Goal: Complete application form: Complete application form

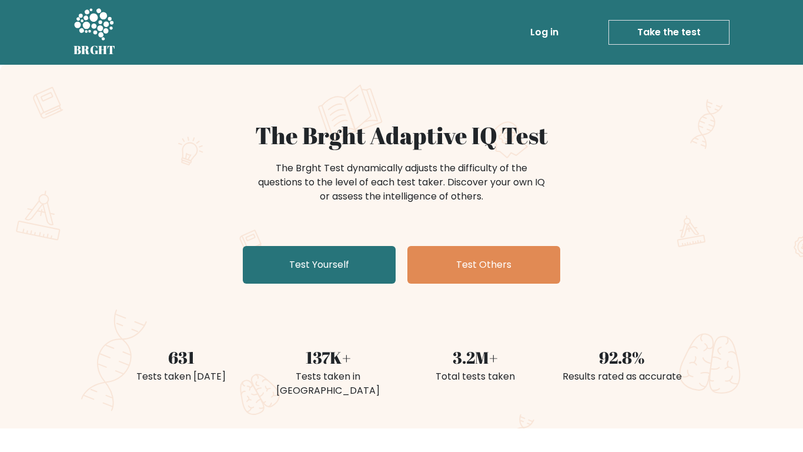
click at [301, 279] on link "Test Yourself" at bounding box center [319, 265] width 153 height 38
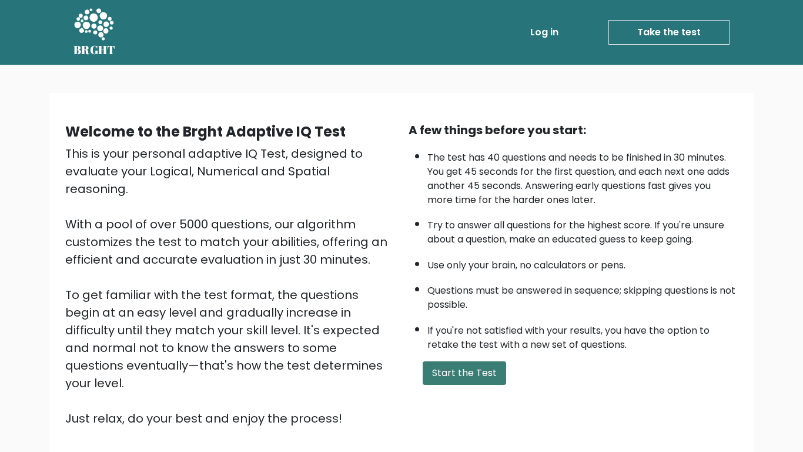
click at [454, 371] on button "Start the Test" at bounding box center [465, 373] width 84 height 24
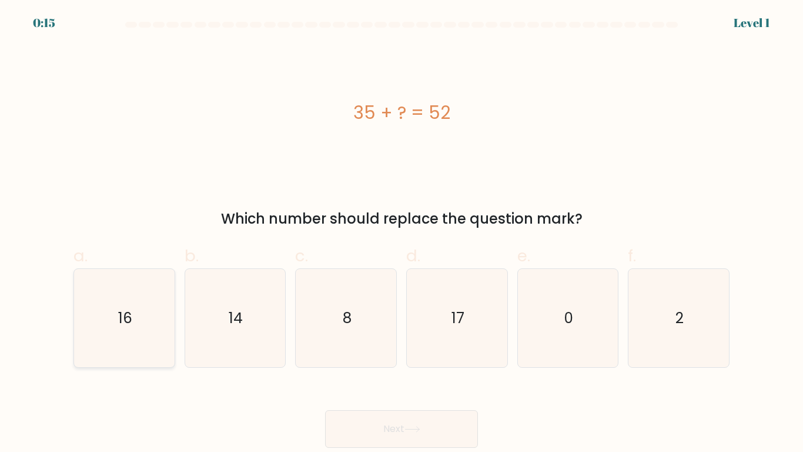
click at [146, 338] on icon "16" at bounding box center [124, 318] width 98 height 98
click at [402, 233] on input "a. 16" at bounding box center [402, 230] width 1 height 8
radio input "true"
click at [349, 421] on button "Next" at bounding box center [401, 429] width 153 height 38
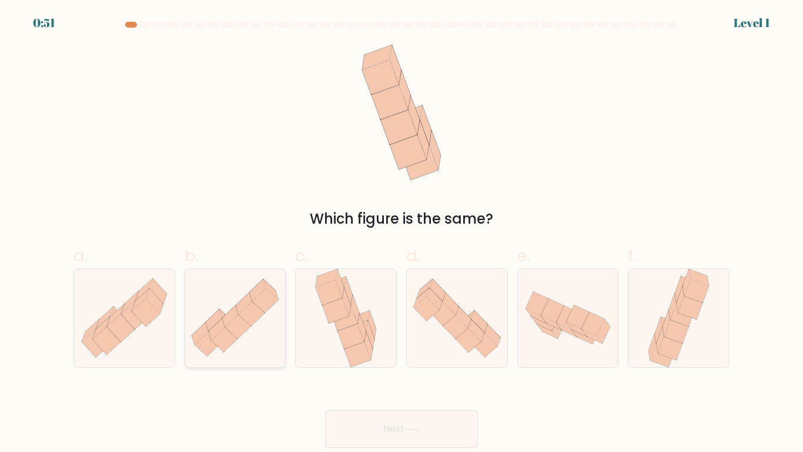
click at [207, 338] on icon at bounding box center [208, 344] width 26 height 25
click at [402, 233] on input "b." at bounding box center [402, 230] width 1 height 8
radio input "true"
click at [380, 432] on button "Next" at bounding box center [401, 429] width 153 height 38
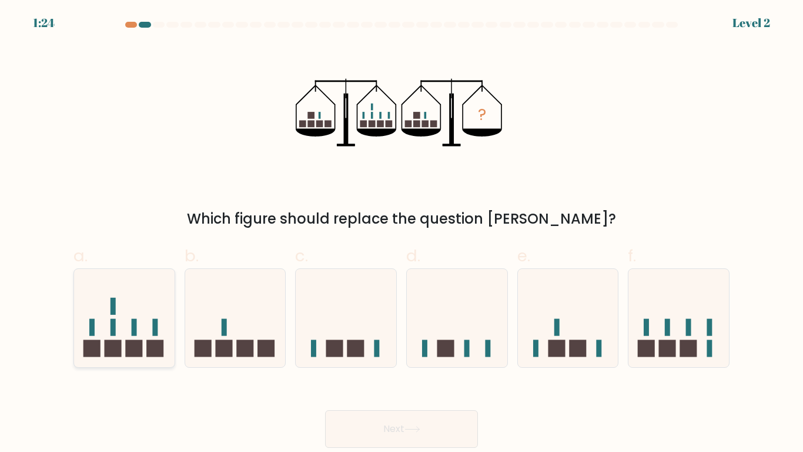
click at [155, 331] on rect at bounding box center [155, 327] width 5 height 17
click at [402, 233] on input "a." at bounding box center [402, 230] width 1 height 8
radio input "true"
click at [373, 435] on button "Next" at bounding box center [401, 429] width 153 height 38
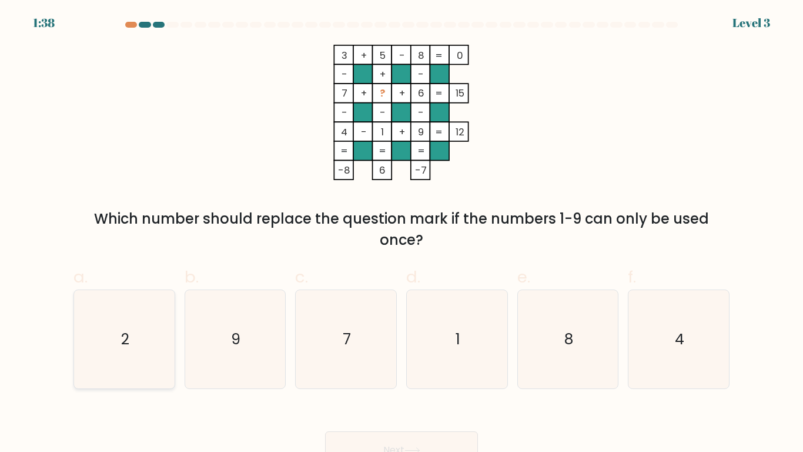
click at [139, 308] on icon "2" at bounding box center [124, 339] width 98 height 98
click at [402, 233] on input "a. 2" at bounding box center [402, 230] width 1 height 8
radio input "true"
click at [375, 438] on button "Next" at bounding box center [401, 450] width 153 height 38
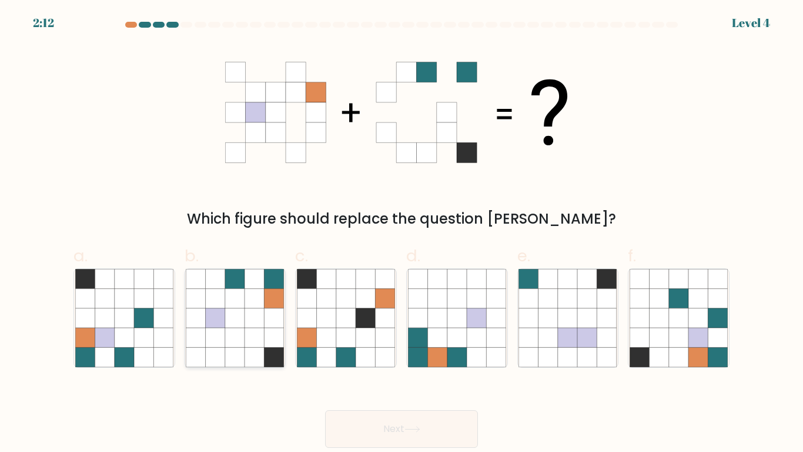
click at [261, 295] on icon at bounding box center [254, 297] width 19 height 19
click at [402, 233] on input "b." at bounding box center [402, 230] width 1 height 8
radio input "true"
click at [348, 411] on button "Next" at bounding box center [401, 429] width 153 height 38
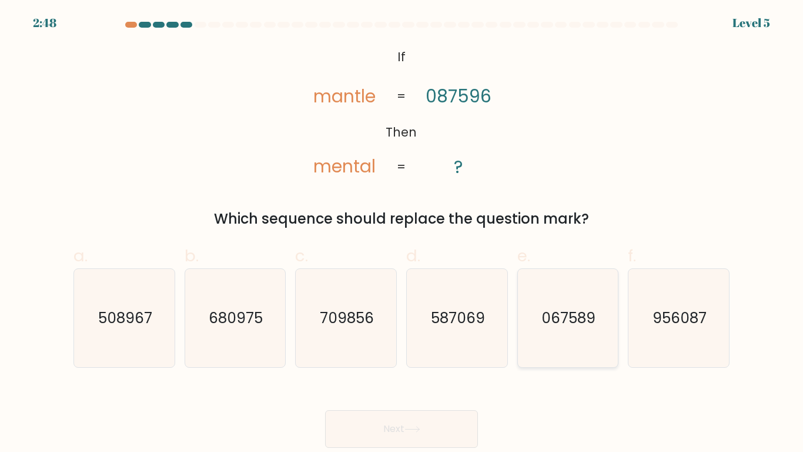
click at [558, 302] on icon "067589" at bounding box center [568, 318] width 98 height 98
click at [402, 233] on input "e. 067589" at bounding box center [402, 230] width 1 height 8
radio input "true"
click at [442, 415] on button "Next" at bounding box center [401, 429] width 153 height 38
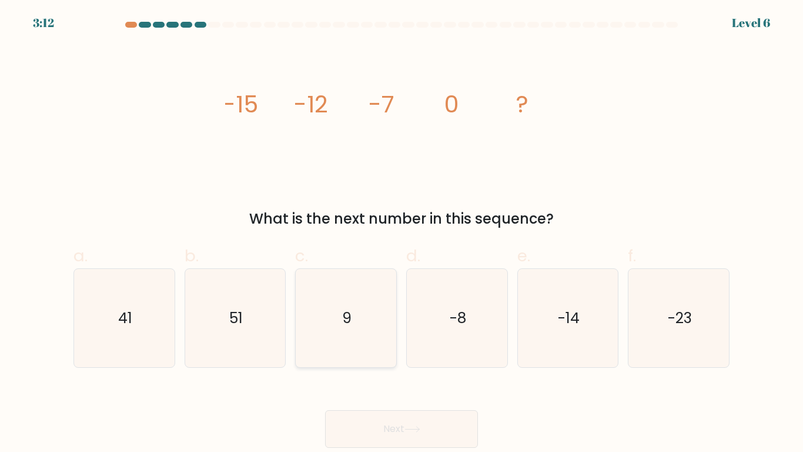
click at [351, 294] on icon "9" at bounding box center [346, 318] width 98 height 98
click at [402, 233] on input "c. 9" at bounding box center [402, 230] width 1 height 8
radio input "true"
click at [352, 429] on button "Next" at bounding box center [401, 429] width 153 height 38
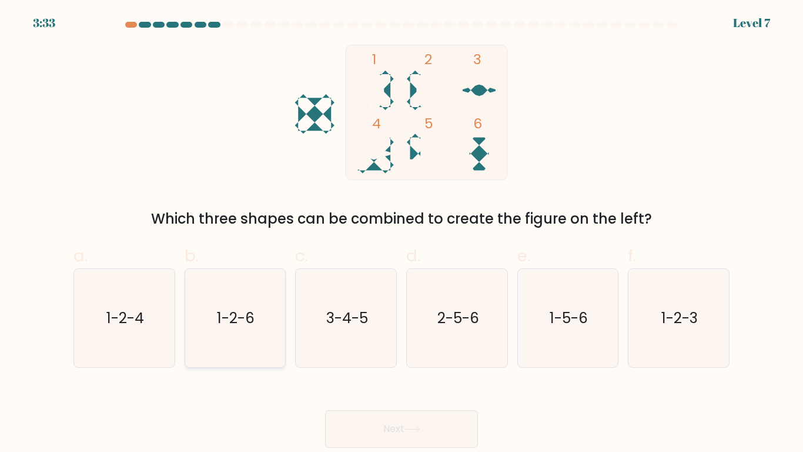
click at [250, 284] on icon "1-2-6" at bounding box center [235, 318] width 98 height 98
click at [402, 233] on input "b. 1-2-6" at bounding box center [402, 230] width 1 height 8
radio input "true"
click at [389, 418] on button "Next" at bounding box center [401, 429] width 153 height 38
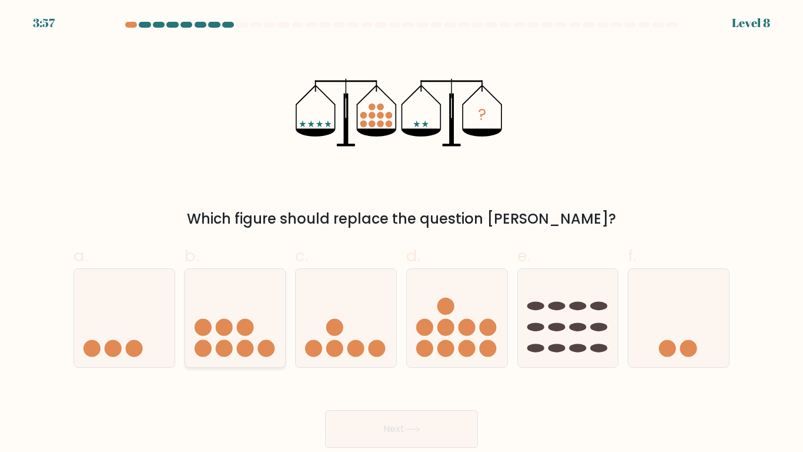
click at [259, 310] on icon at bounding box center [235, 317] width 101 height 83
click at [402, 233] on input "b." at bounding box center [402, 230] width 1 height 8
radio input "true"
click at [359, 416] on button "Next" at bounding box center [401, 429] width 153 height 38
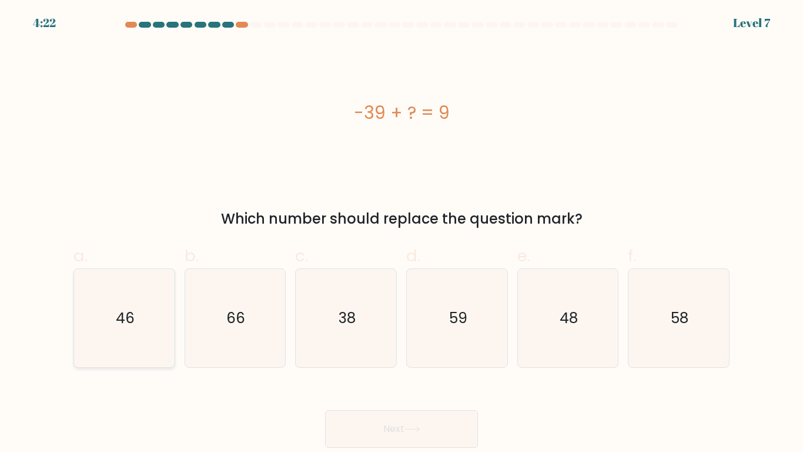
click at [151, 351] on icon "46" at bounding box center [124, 318] width 98 height 98
click at [402, 233] on input "a. 46" at bounding box center [402, 230] width 1 height 8
radio input "true"
click at [538, 320] on icon "48" at bounding box center [568, 318] width 98 height 98
click at [402, 233] on input "e. 48" at bounding box center [402, 230] width 1 height 8
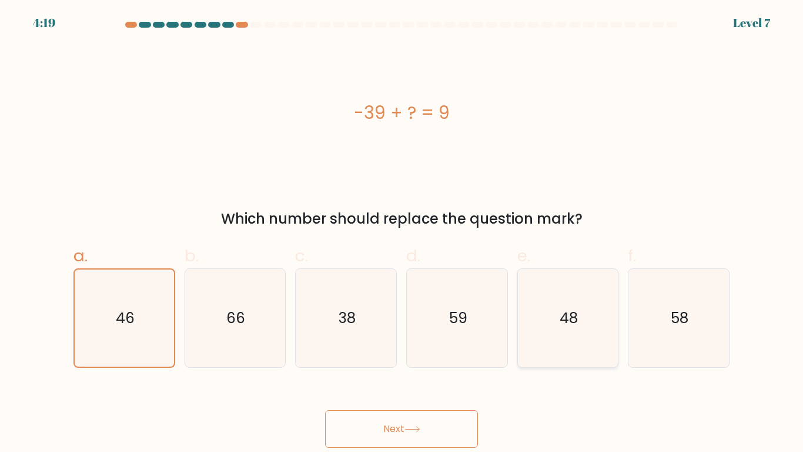
radio input "true"
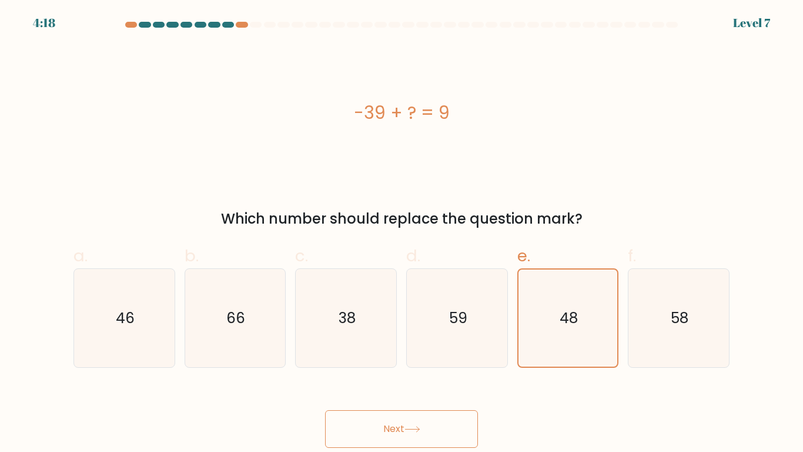
click at [405, 411] on button "Next" at bounding box center [401, 429] width 153 height 38
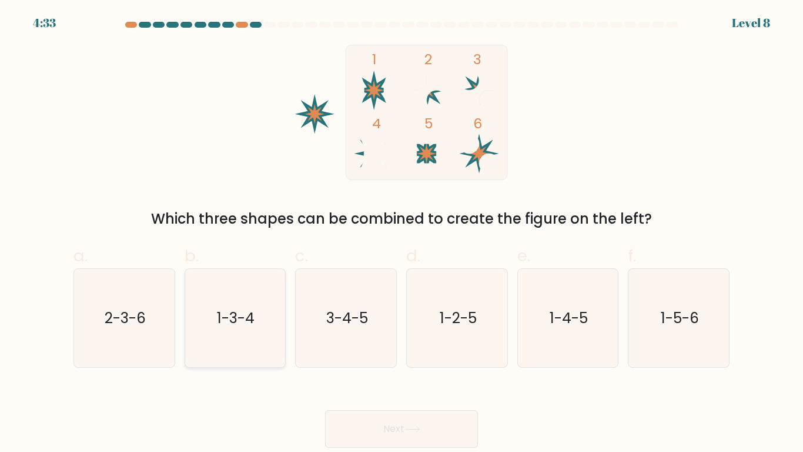
click at [259, 322] on icon "1-3-4" at bounding box center [235, 318] width 98 height 98
click at [402, 233] on input "b. 1-3-4" at bounding box center [402, 230] width 1 height 8
radio input "true"
click at [121, 309] on text "2-3-6" at bounding box center [125, 318] width 41 height 21
click at [402, 233] on input "a. 2-3-6" at bounding box center [402, 230] width 1 height 8
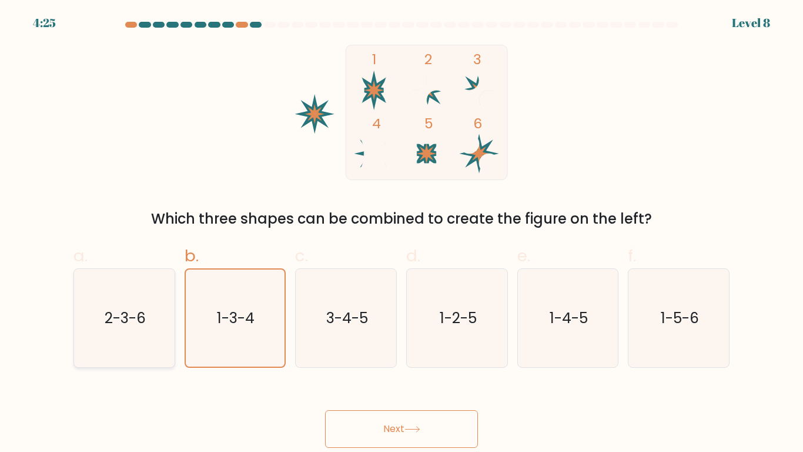
radio input "true"
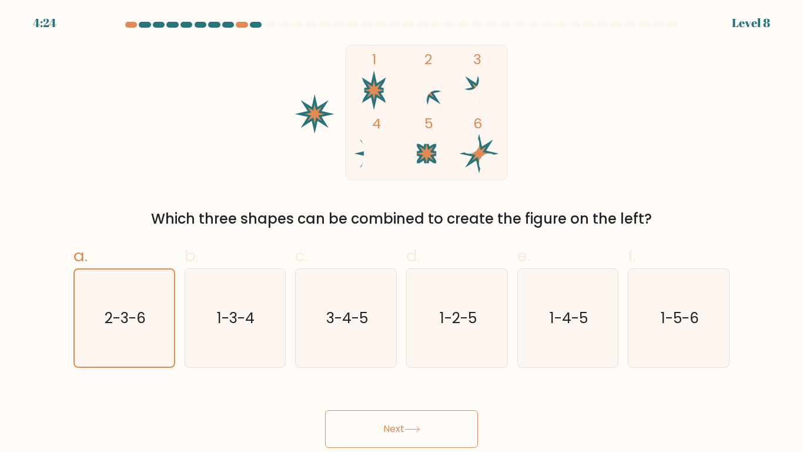
click at [368, 413] on button "Next" at bounding box center [401, 429] width 153 height 38
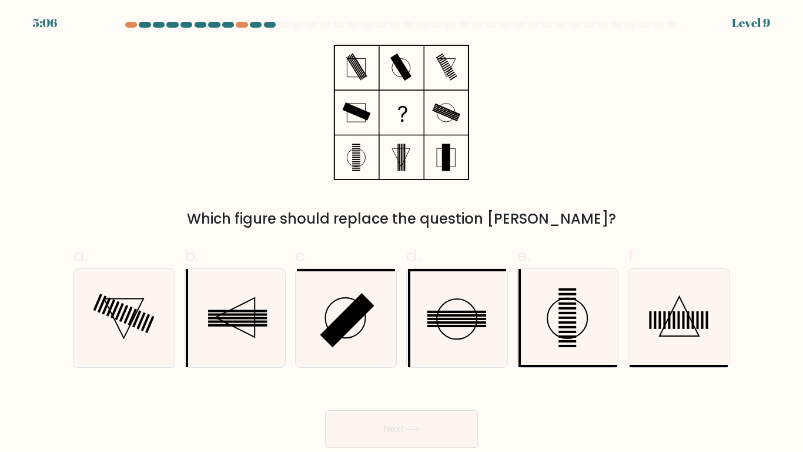
click at [448, 238] on div "a. b. c." at bounding box center [402, 301] width 666 height 134
click at [141, 329] on icon at bounding box center [124, 318] width 98 height 98
click at [402, 233] on input "a." at bounding box center [402, 230] width 1 height 8
radio input "true"
click at [388, 425] on button "Next" at bounding box center [401, 429] width 153 height 38
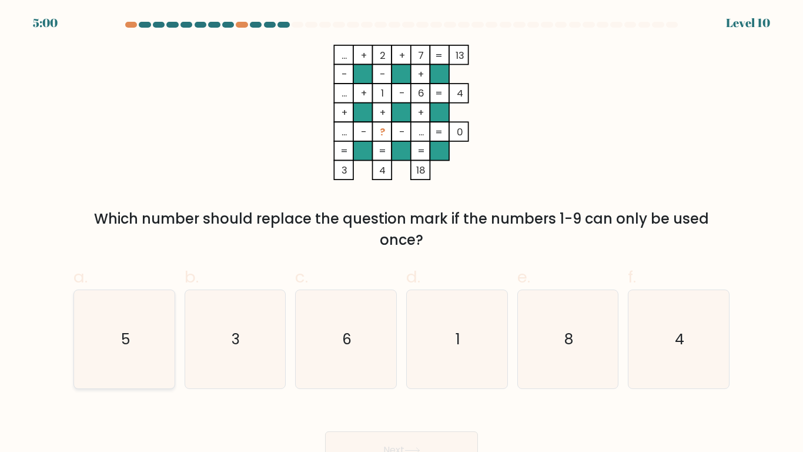
click at [165, 312] on icon "5" at bounding box center [124, 339] width 98 height 98
click at [402, 233] on input "a. 5" at bounding box center [402, 230] width 1 height 8
radio input "true"
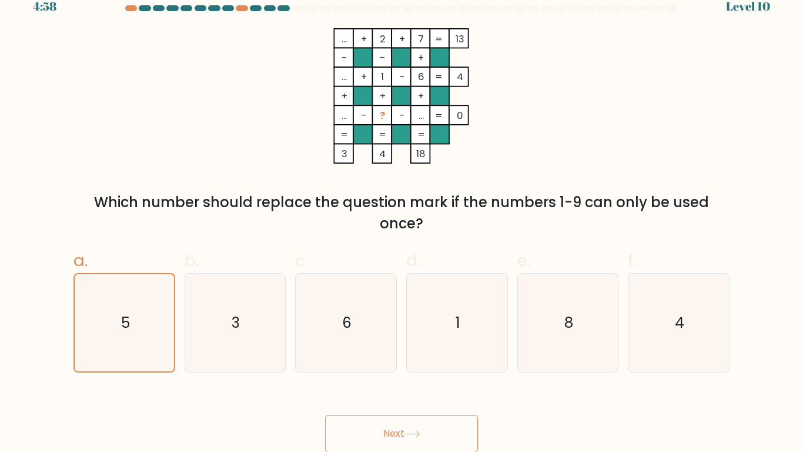
scroll to position [17, 0]
click at [364, 423] on button "Next" at bounding box center [401, 433] width 153 height 38
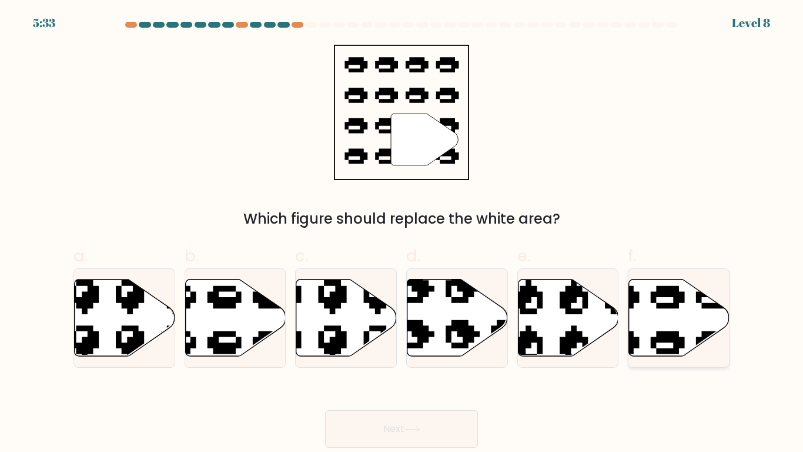
click at [663, 302] on icon at bounding box center [645, 274] width 171 height 159
click at [402, 233] on input "f." at bounding box center [402, 230] width 1 height 8
radio input "true"
click at [434, 436] on button "Next" at bounding box center [401, 429] width 153 height 38
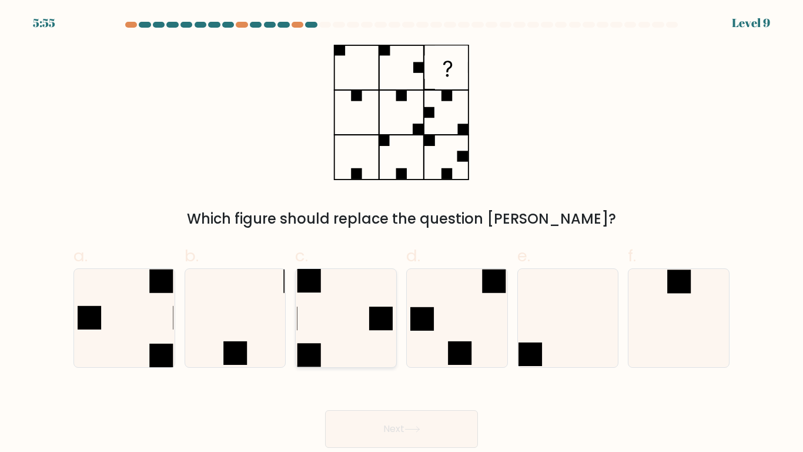
click at [355, 286] on icon at bounding box center [346, 318] width 98 height 98
click at [402, 233] on input "c." at bounding box center [402, 230] width 1 height 8
radio input "true"
click at [401, 432] on button "Next" at bounding box center [401, 429] width 153 height 38
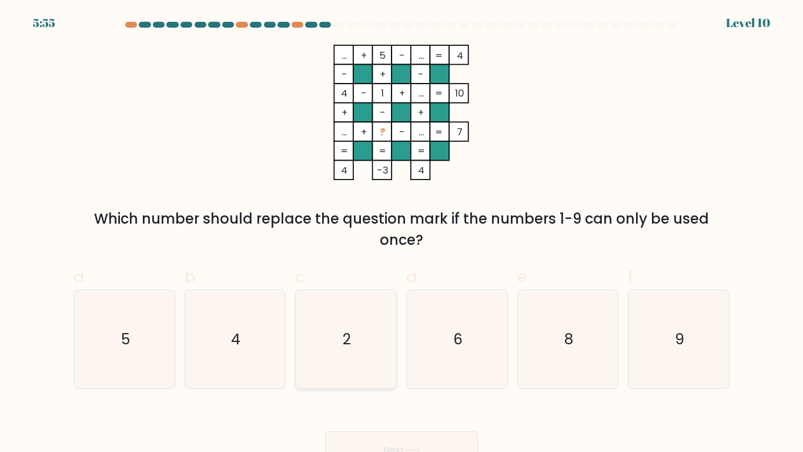
click at [378, 337] on icon "2" at bounding box center [346, 339] width 98 height 98
click at [402, 233] on input "c. 2" at bounding box center [402, 230] width 1 height 8
radio input "true"
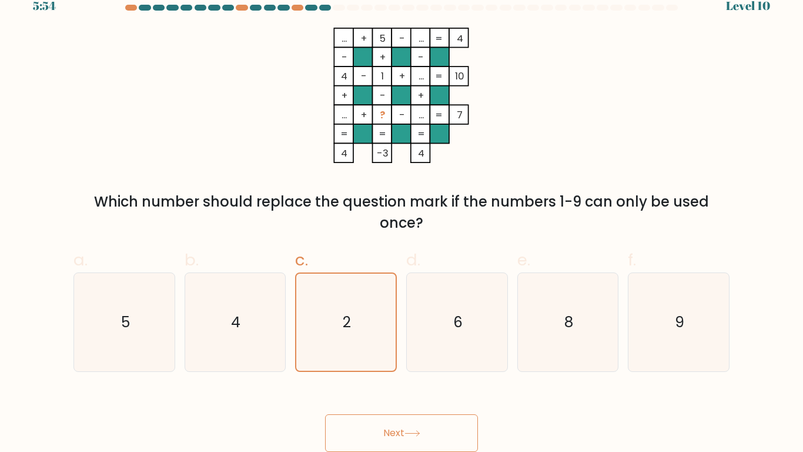
click at [381, 419] on button "Next" at bounding box center [401, 433] width 153 height 38
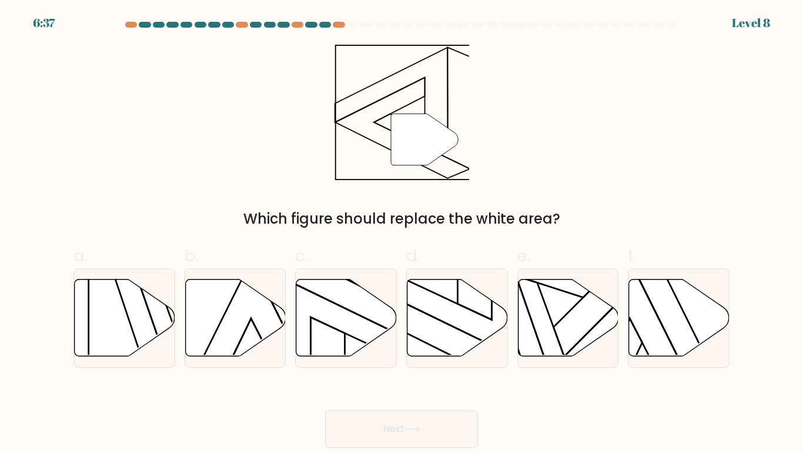
scroll to position [0, 0]
click at [438, 333] on icon at bounding box center [458, 317] width 101 height 77
click at [402, 233] on input "d." at bounding box center [402, 230] width 1 height 8
radio input "true"
click at [416, 434] on button "Next" at bounding box center [401, 429] width 153 height 38
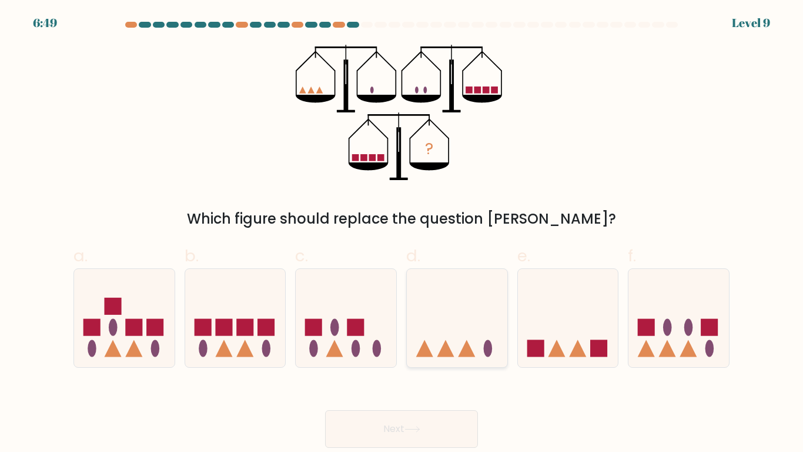
click at [472, 354] on icon at bounding box center [467, 347] width 17 height 17
click at [402, 233] on input "d." at bounding box center [402, 230] width 1 height 8
radio input "true"
click at [416, 415] on button "Next" at bounding box center [401, 429] width 153 height 38
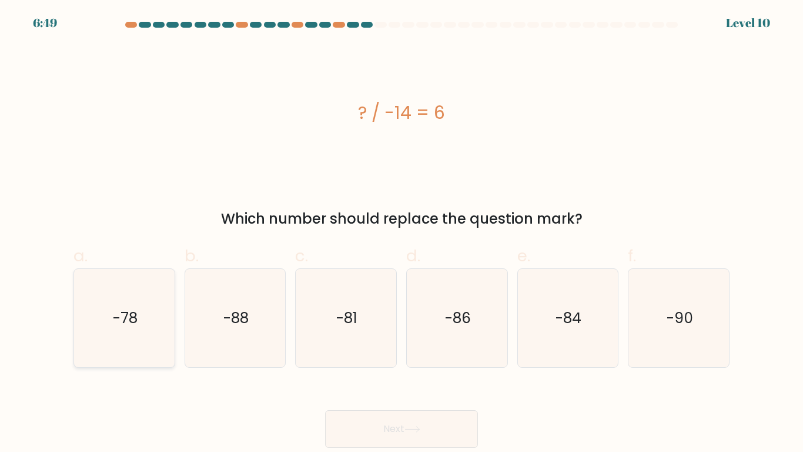
click at [149, 328] on icon "-78" at bounding box center [124, 318] width 98 height 98
click at [402, 233] on input "a. -78" at bounding box center [402, 230] width 1 height 8
radio input "true"
click at [408, 428] on icon at bounding box center [413, 429] width 16 height 6
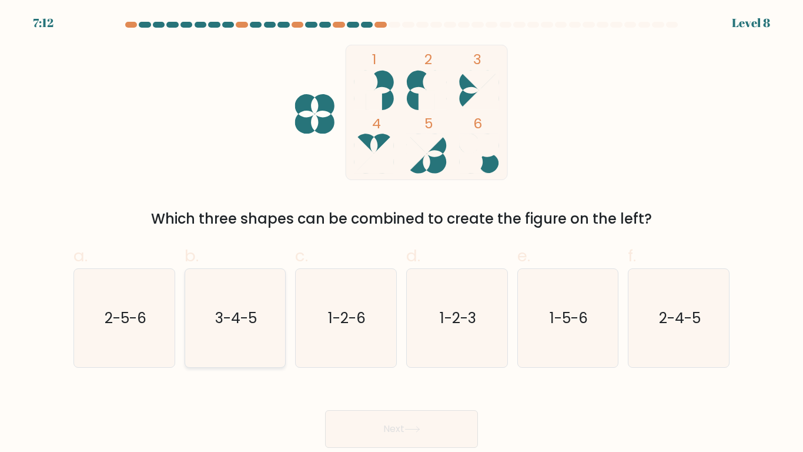
click at [261, 299] on icon "3-4-5" at bounding box center [235, 318] width 98 height 98
click at [402, 233] on input "b. 3-4-5" at bounding box center [402, 230] width 1 height 8
radio input "true"
click at [421, 420] on button "Next" at bounding box center [401, 429] width 153 height 38
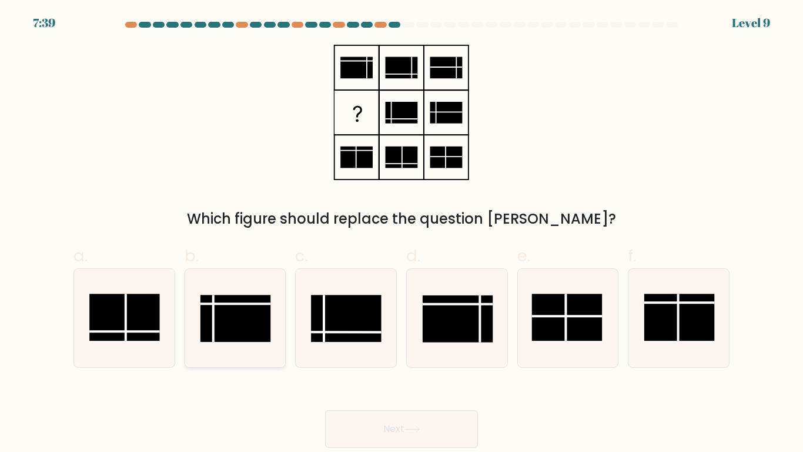
click at [223, 338] on rect at bounding box center [236, 318] width 71 height 47
click at [402, 233] on input "b." at bounding box center [402, 230] width 1 height 8
radio input "true"
click at [378, 428] on button "Next" at bounding box center [401, 429] width 153 height 38
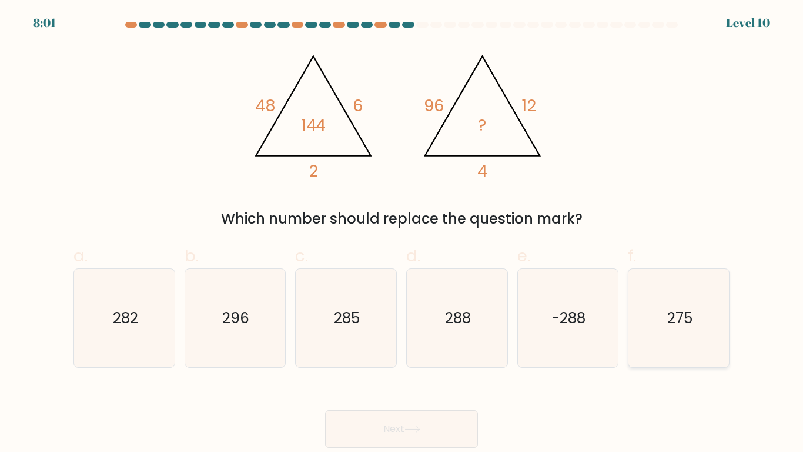
click at [674, 329] on icon "275" at bounding box center [679, 318] width 98 height 98
click at [402, 233] on input "f. 275" at bounding box center [402, 230] width 1 height 8
radio input "true"
click at [409, 436] on button "Next" at bounding box center [401, 429] width 153 height 38
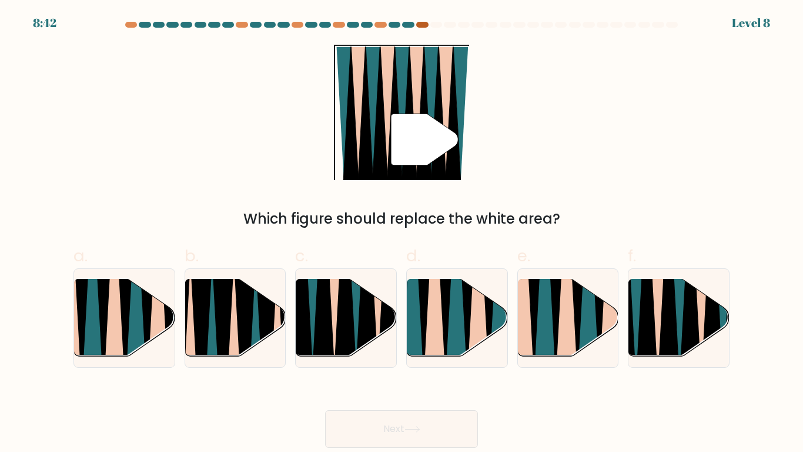
click at [422, 25] on div at bounding box center [422, 25] width 12 height 6
click at [655, 304] on icon at bounding box center [658, 277] width 23 height 201
click at [402, 233] on input "f." at bounding box center [402, 230] width 1 height 8
radio input "true"
click at [349, 333] on icon at bounding box center [346, 279] width 23 height 201
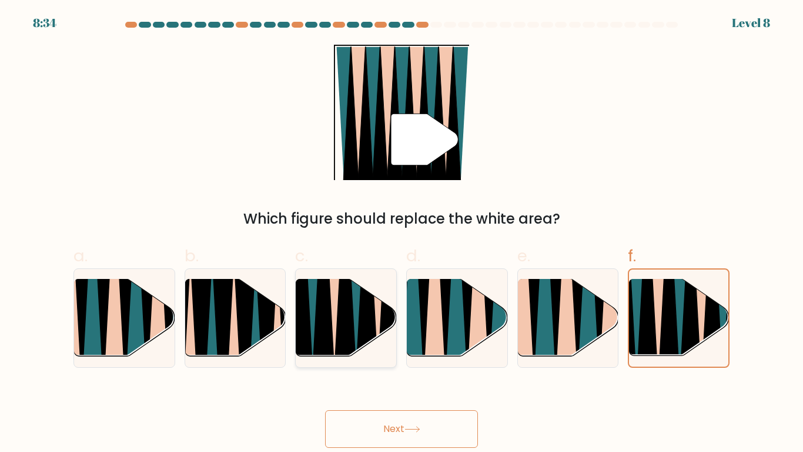
click at [402, 233] on input "c." at bounding box center [402, 230] width 1 height 8
radio input "true"
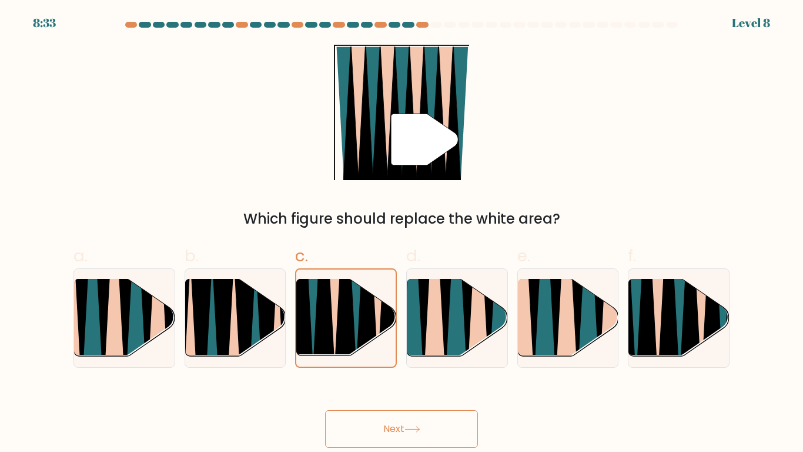
click at [380, 438] on button "Next" at bounding box center [401, 429] width 153 height 38
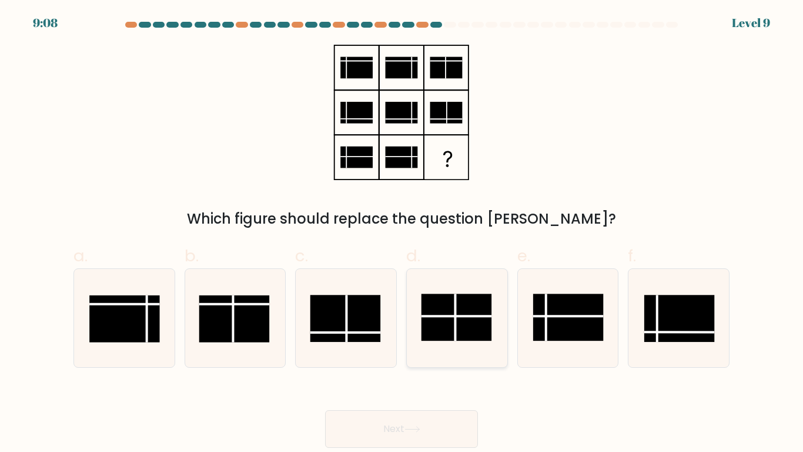
click at [469, 357] on icon at bounding box center [457, 318] width 98 height 98
click at [402, 233] on input "d." at bounding box center [402, 230] width 1 height 8
radio input "true"
click at [392, 425] on button "Next" at bounding box center [401, 429] width 153 height 38
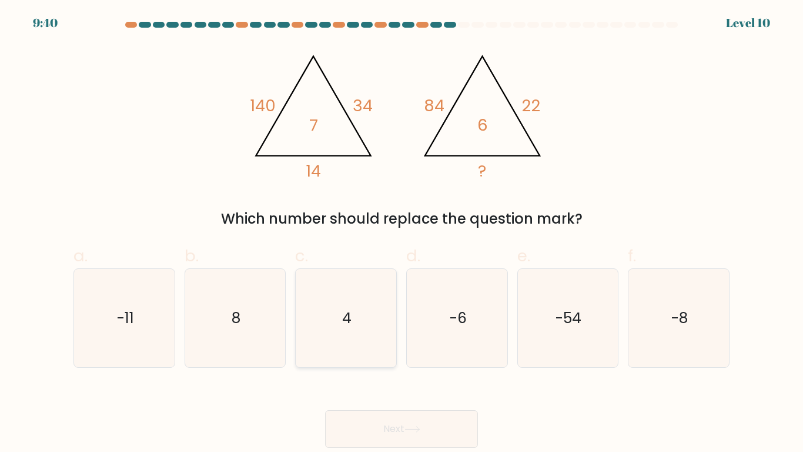
click at [359, 348] on icon "4" at bounding box center [346, 318] width 98 height 98
click at [402, 233] on input "c. 4" at bounding box center [402, 230] width 1 height 8
radio input "true"
click at [377, 425] on button "Next" at bounding box center [401, 429] width 153 height 38
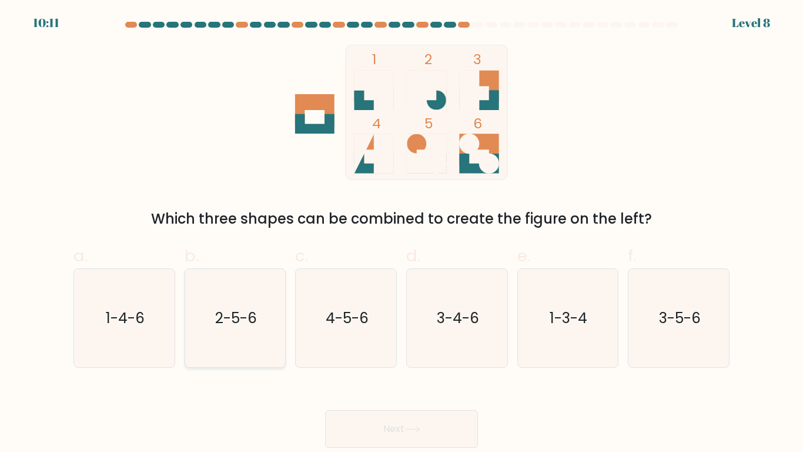
click at [222, 326] on text "2-5-6" at bounding box center [236, 318] width 42 height 21
click at [402, 233] on input "b. 2-5-6" at bounding box center [402, 230] width 1 height 8
radio input "true"
click at [428, 431] on button "Next" at bounding box center [401, 429] width 153 height 38
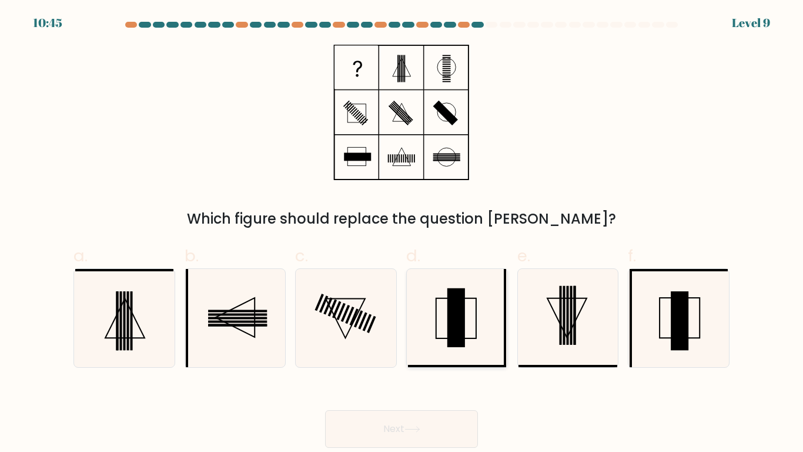
click at [463, 334] on rect at bounding box center [457, 317] width 18 height 59
click at [402, 233] on input "d." at bounding box center [402, 230] width 1 height 8
radio input "true"
click at [663, 319] on icon at bounding box center [679, 318] width 98 height 98
click at [402, 233] on input "f." at bounding box center [402, 230] width 1 height 8
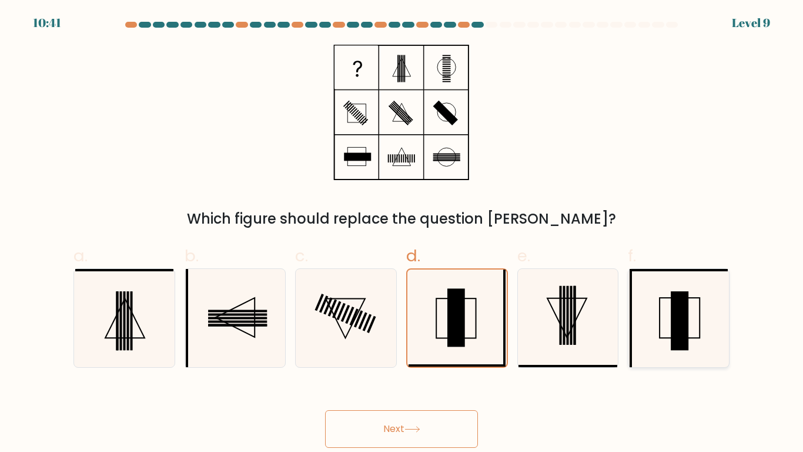
radio input "true"
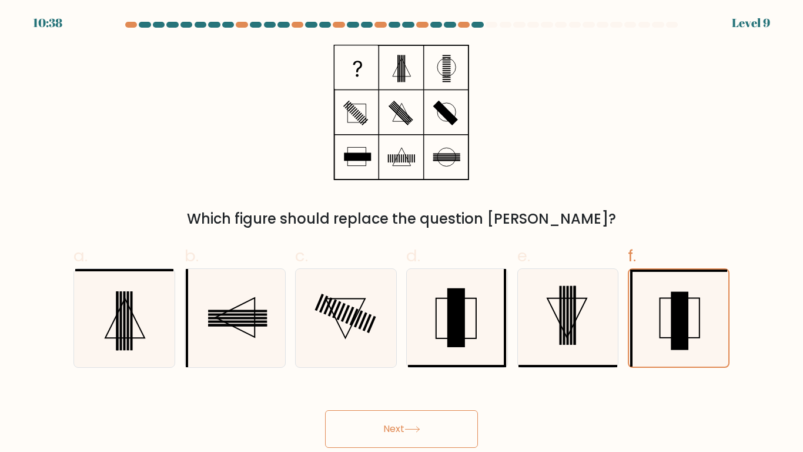
click at [406, 437] on button "Next" at bounding box center [401, 429] width 153 height 38
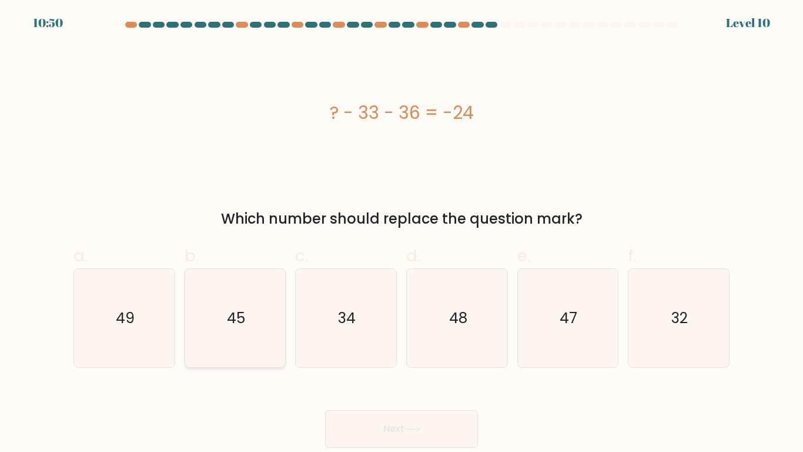
click at [235, 345] on icon "45" at bounding box center [235, 318] width 98 height 98
click at [402, 233] on input "b. 45" at bounding box center [402, 230] width 1 height 8
radio input "true"
click at [396, 438] on button "Next" at bounding box center [401, 429] width 153 height 38
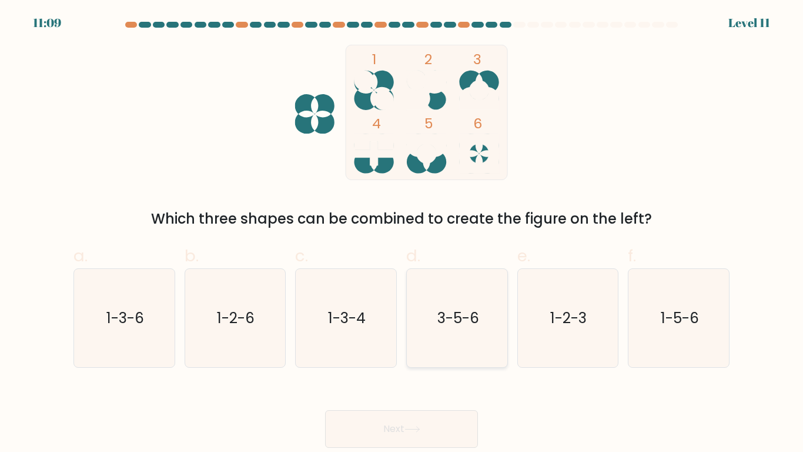
click at [437, 299] on icon "3-5-6" at bounding box center [457, 318] width 98 height 98
click at [402, 233] on input "d. 3-5-6" at bounding box center [402, 230] width 1 height 8
radio input "true"
click at [393, 443] on button "Next" at bounding box center [401, 429] width 153 height 38
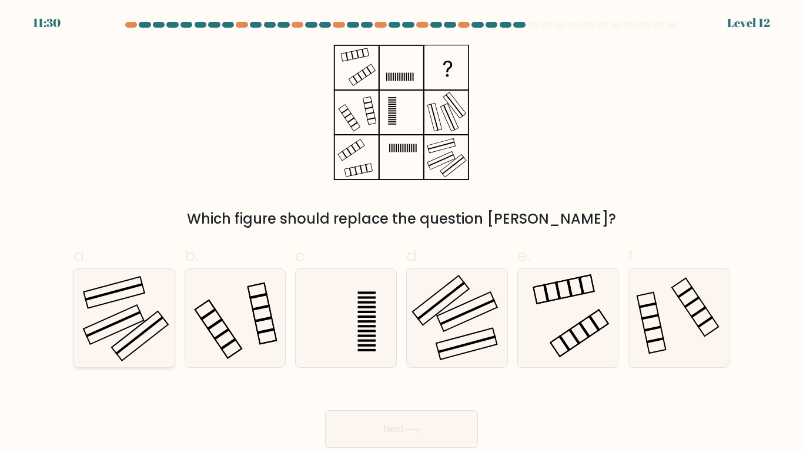
click at [115, 328] on icon at bounding box center [124, 318] width 98 height 98
click at [402, 233] on input "a." at bounding box center [402, 230] width 1 height 8
radio input "true"
click at [409, 415] on button "Next" at bounding box center [401, 429] width 153 height 38
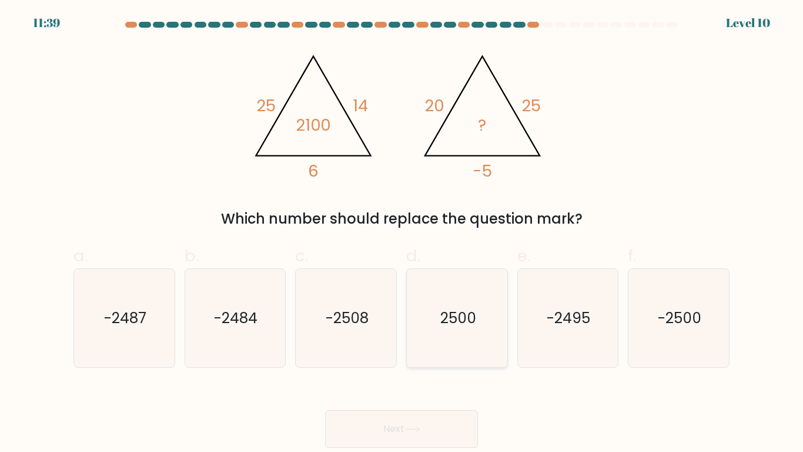
click at [472, 333] on icon "2500" at bounding box center [457, 318] width 98 height 98
click at [402, 233] on input "d. 2500" at bounding box center [402, 230] width 1 height 8
radio input "true"
click at [388, 428] on button "Next" at bounding box center [401, 429] width 153 height 38
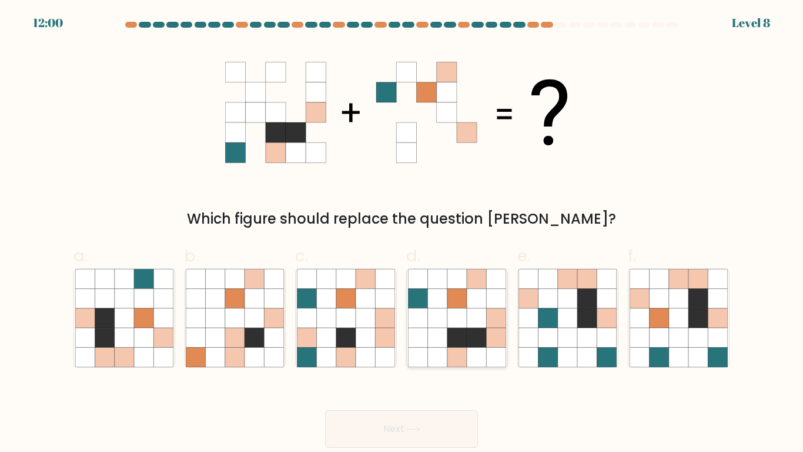
click at [452, 312] on icon at bounding box center [457, 317] width 19 height 19
click at [402, 233] on input "d." at bounding box center [402, 230] width 1 height 8
radio input "true"
click at [381, 428] on button "Next" at bounding box center [401, 429] width 153 height 38
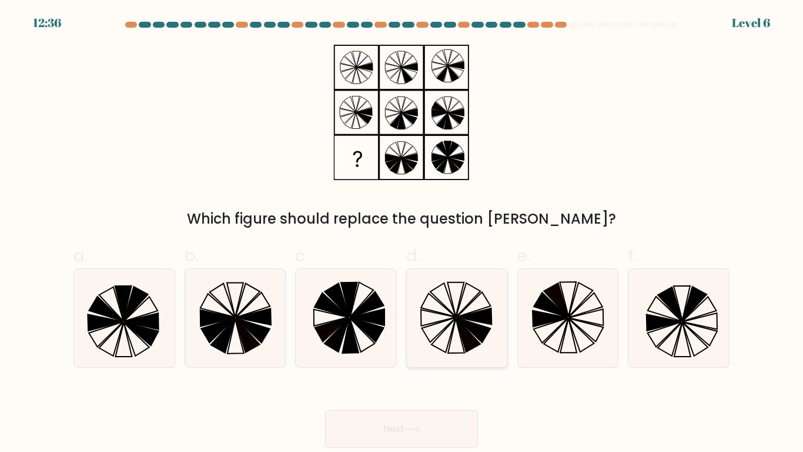
click at [458, 303] on icon at bounding box center [456, 299] width 16 height 35
click at [402, 233] on input "d." at bounding box center [402, 230] width 1 height 8
radio input "true"
click at [388, 407] on div "Next" at bounding box center [401, 415] width 670 height 66
click at [378, 416] on button "Next" at bounding box center [401, 429] width 153 height 38
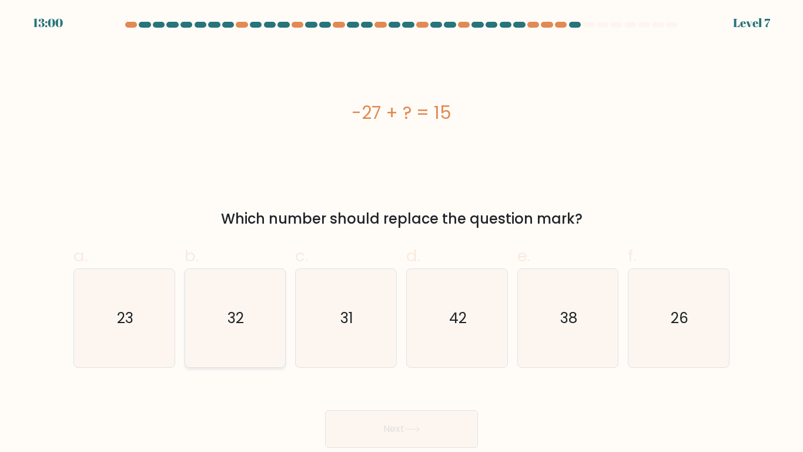
click at [258, 283] on icon "32" at bounding box center [235, 318] width 98 height 98
click at [402, 233] on input "b. 32" at bounding box center [402, 230] width 1 height 8
radio input "true"
click at [375, 431] on button "Next" at bounding box center [401, 429] width 153 height 38
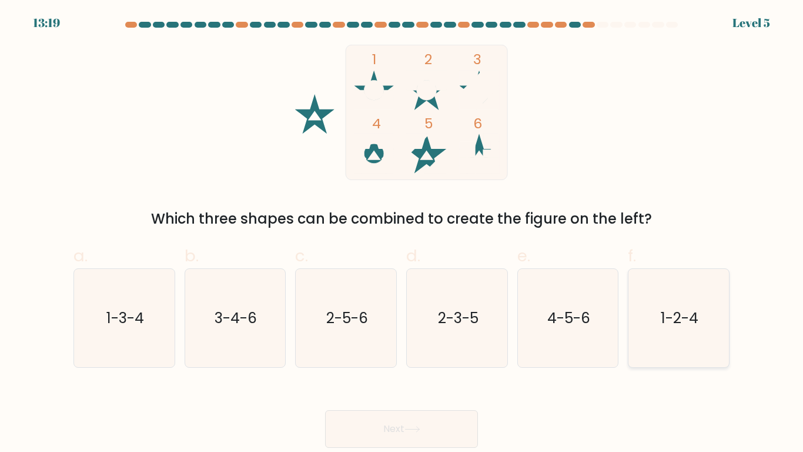
click at [663, 322] on text "1-2-4" at bounding box center [680, 318] width 38 height 21
click at [402, 233] on input "f. 1-2-4" at bounding box center [402, 230] width 1 height 8
radio input "true"
click at [376, 434] on button "Next" at bounding box center [401, 429] width 153 height 38
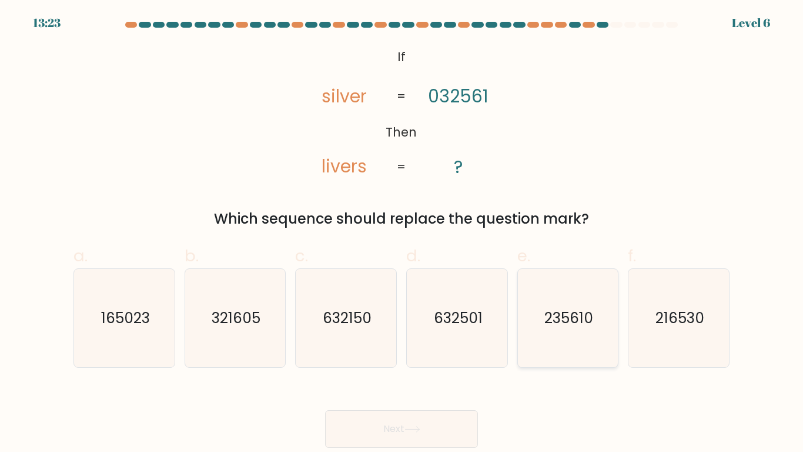
click at [575, 311] on text "235610" at bounding box center [569, 318] width 49 height 21
click at [402, 233] on input "e. 235610" at bounding box center [402, 230] width 1 height 8
radio input "true"
click at [431, 403] on div "Next" at bounding box center [401, 415] width 670 height 66
click at [401, 422] on button "Next" at bounding box center [401, 429] width 153 height 38
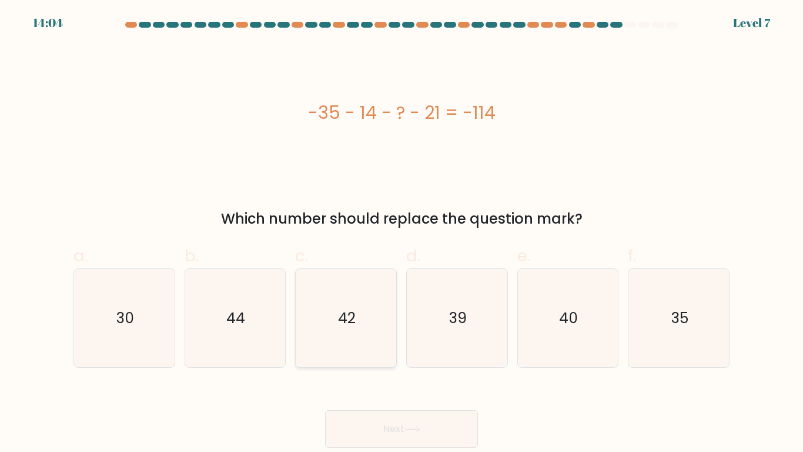
click at [347, 334] on icon "42" at bounding box center [346, 318] width 98 height 98
click at [402, 233] on input "c. 42" at bounding box center [402, 230] width 1 height 8
radio input "true"
click at [380, 418] on button "Next" at bounding box center [401, 429] width 153 height 38
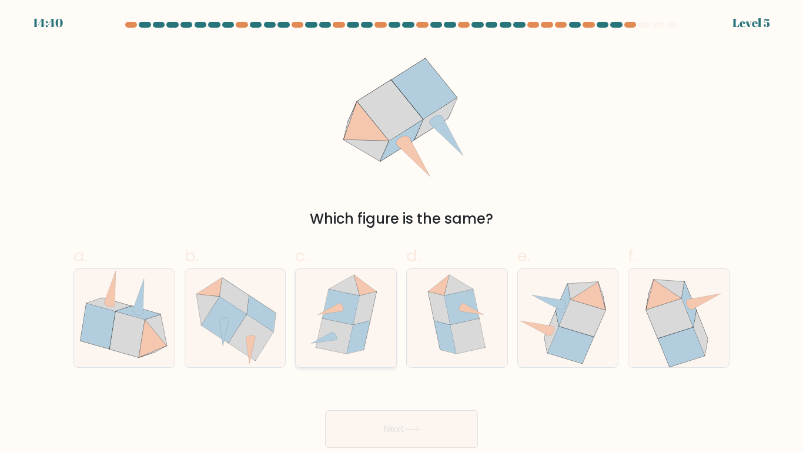
click at [367, 356] on icon at bounding box center [346, 318] width 85 height 98
click at [402, 233] on input "c." at bounding box center [402, 230] width 1 height 8
radio input "true"
click at [364, 421] on button "Next" at bounding box center [401, 429] width 153 height 38
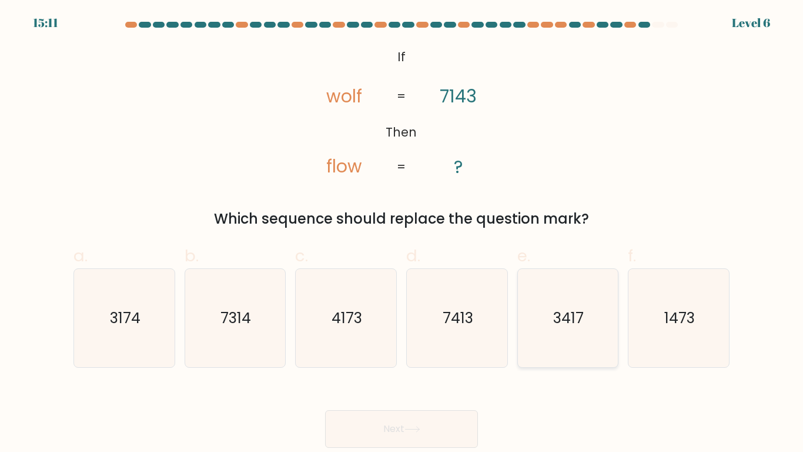
click at [559, 296] on icon "3417" at bounding box center [568, 318] width 98 height 98
click at [402, 233] on input "e. 3417" at bounding box center [402, 230] width 1 height 8
radio input "true"
click at [395, 437] on button "Next" at bounding box center [401, 429] width 153 height 38
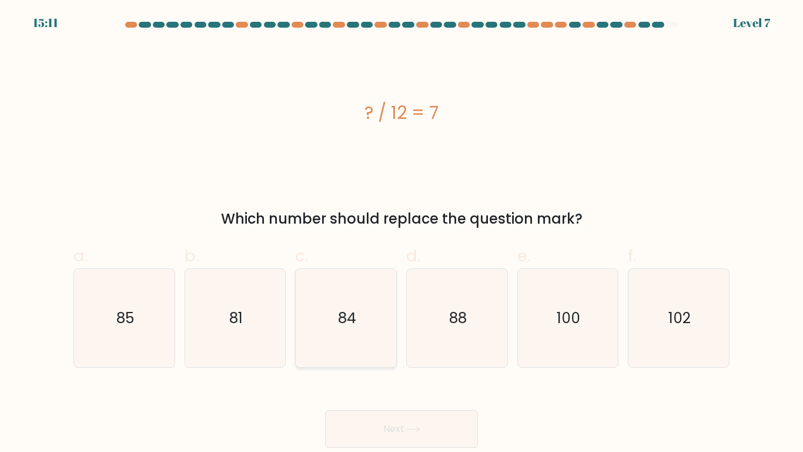
click at [318, 331] on icon "84" at bounding box center [346, 318] width 98 height 98
click at [402, 233] on input "c. 84" at bounding box center [402, 230] width 1 height 8
radio input "true"
click at [351, 418] on button "Next" at bounding box center [401, 429] width 153 height 38
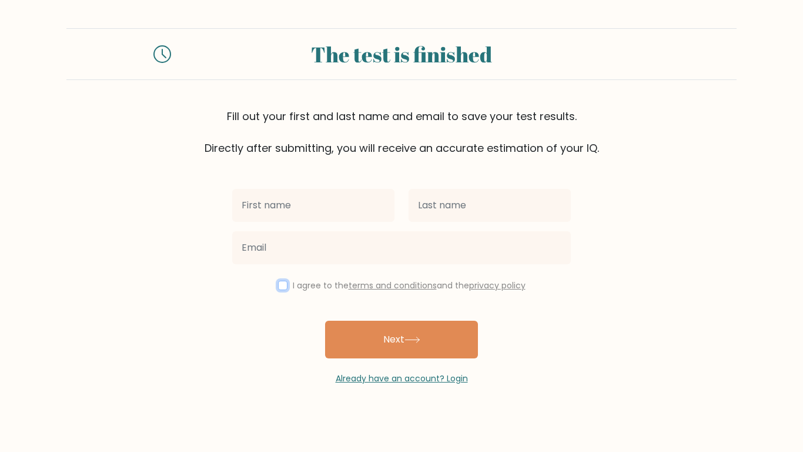
click at [278, 286] on input "checkbox" at bounding box center [282, 285] width 9 height 9
checkbox input "true"
click at [274, 222] on div at bounding box center [313, 205] width 176 height 42
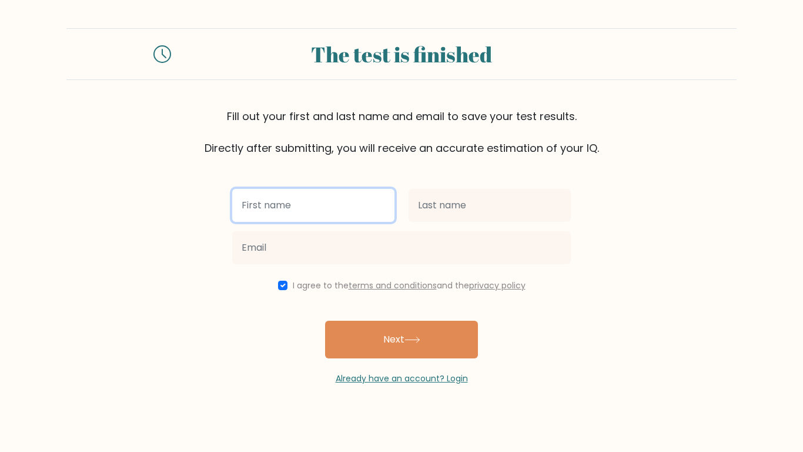
click at [296, 217] on input "text" at bounding box center [313, 205] width 162 height 33
type input "Hannah"
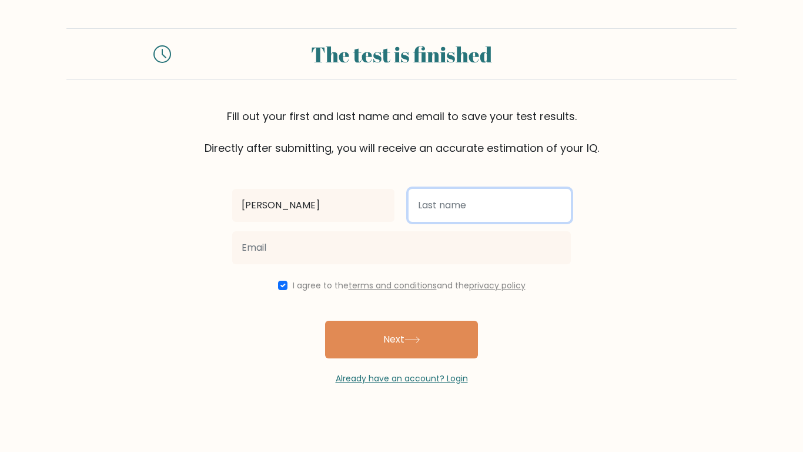
click at [514, 204] on input "text" at bounding box center [490, 205] width 162 height 33
type input "Brown"
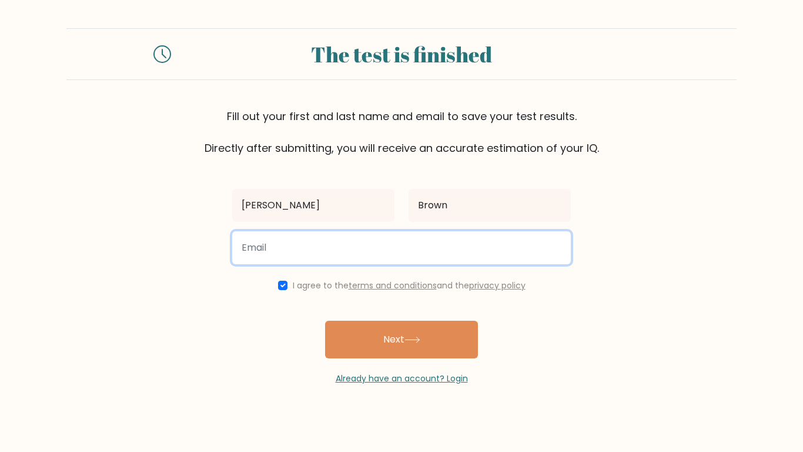
click at [410, 256] on input "email" at bounding box center [401, 247] width 339 height 33
drag, startPoint x: 410, startPoint y: 256, endPoint x: 351, endPoint y: 285, distance: 66.3
click at [351, 285] on div "Hannah Brown I agree to the terms and conditions and the privacy policy Next Al…" at bounding box center [401, 270] width 353 height 229
type input "29habrown@student.oregoncharter.org"
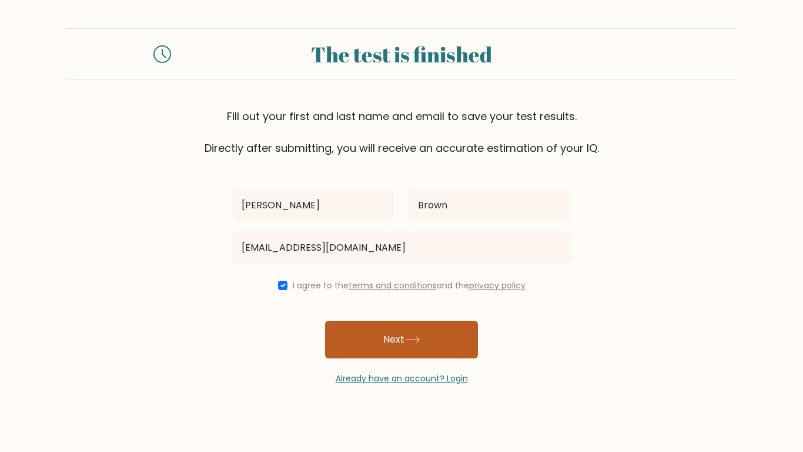
click at [368, 332] on button "Next" at bounding box center [401, 340] width 153 height 38
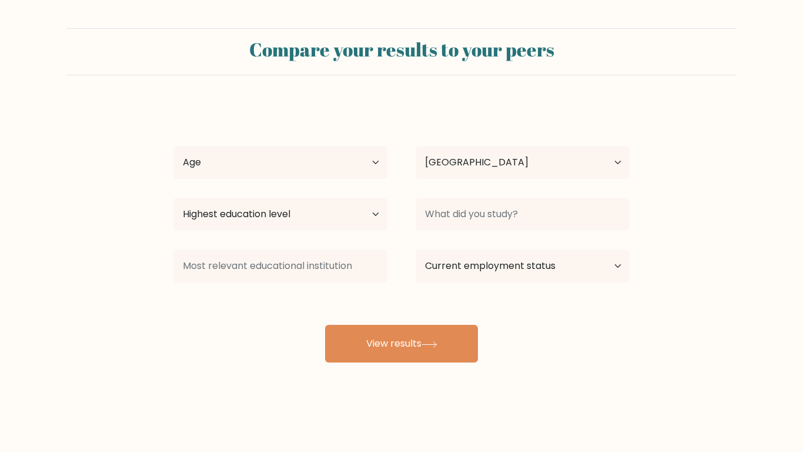
select select "US"
click at [313, 162] on select "Age Under 18 years old 18-24 years old 25-34 years old 35-44 years old 45-54 ye…" at bounding box center [281, 162] width 214 height 33
select select "min_18"
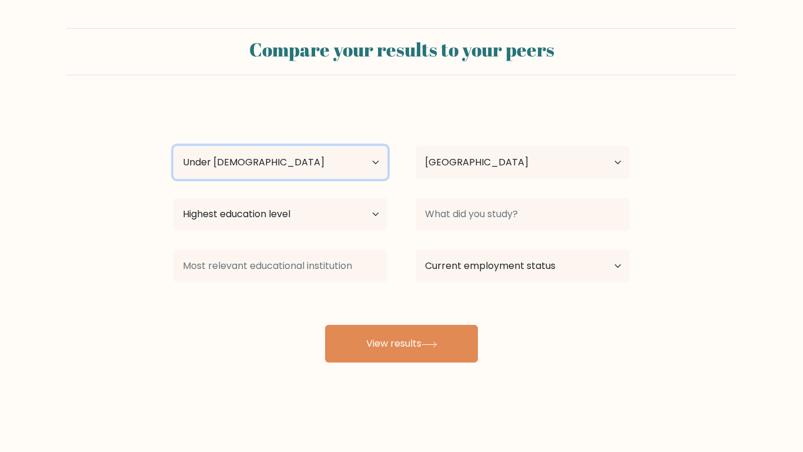
click at [174, 146] on select "Age Under 18 years old 18-24 years old 25-34 years old 35-44 years old 45-54 ye…" at bounding box center [281, 162] width 214 height 33
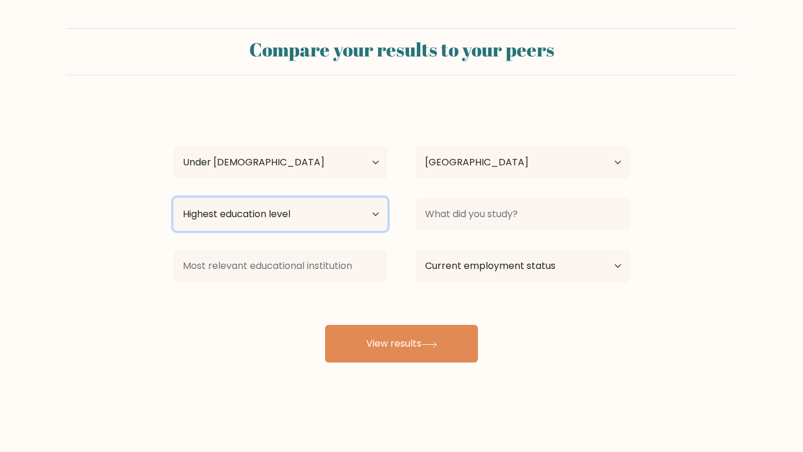
click at [222, 212] on select "Highest education level No schooling Primary Lower Secondary Upper Secondary Oc…" at bounding box center [281, 214] width 214 height 33
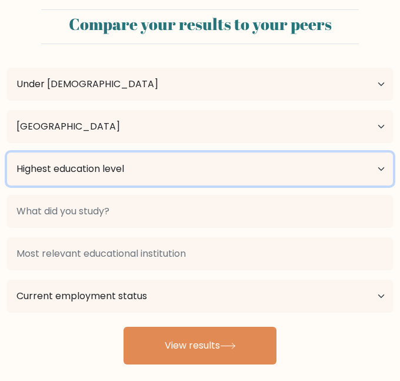
scroll to position [39, 0]
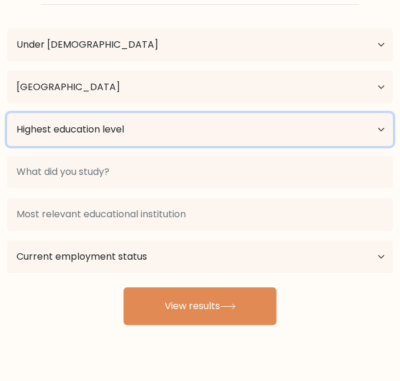
click at [65, 122] on select "Highest education level No schooling Primary Lower Secondary Upper Secondary Oc…" at bounding box center [200, 129] width 386 height 33
click at [86, 141] on select "Highest education level No schooling Primary Lower Secondary Upper Secondary Oc…" at bounding box center [200, 129] width 386 height 33
click at [116, 120] on select "Highest education level No schooling Primary Lower Secondary Upper Secondary Oc…" at bounding box center [200, 129] width 386 height 33
click at [95, 130] on select "Highest education level No schooling Primary Lower Secondary Upper Secondary Oc…" at bounding box center [200, 129] width 386 height 33
select select "lower_secondary"
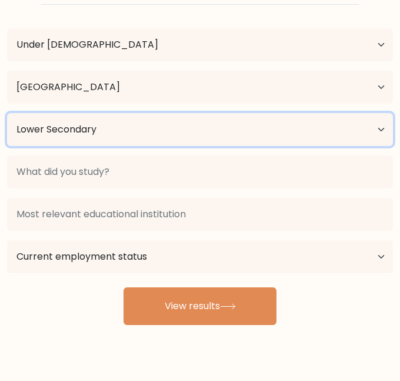
click at [7, 113] on select "Highest education level No schooling Primary Lower Secondary Upper Secondary Oc…" at bounding box center [200, 129] width 386 height 33
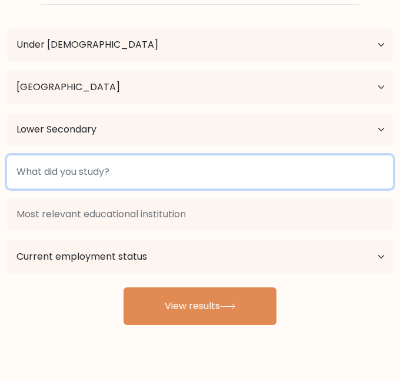
click at [64, 172] on input at bounding box center [200, 171] width 386 height 33
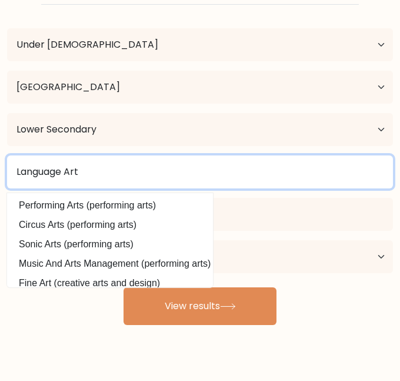
type input "Language Arts"
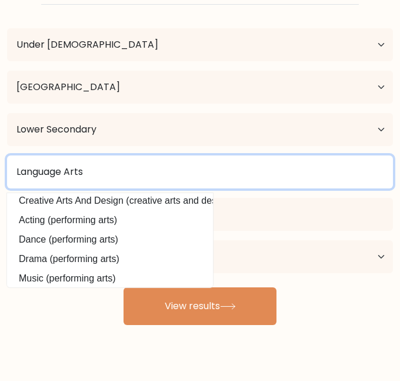
scroll to position [106, 0]
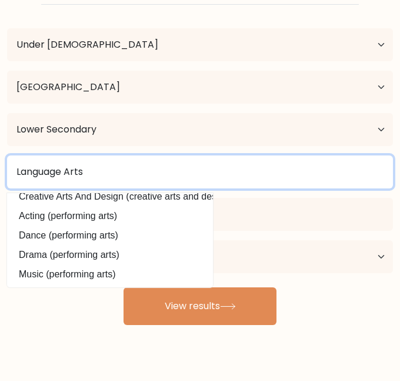
click at [102, 156] on input "Language Arts" at bounding box center [200, 171] width 386 height 33
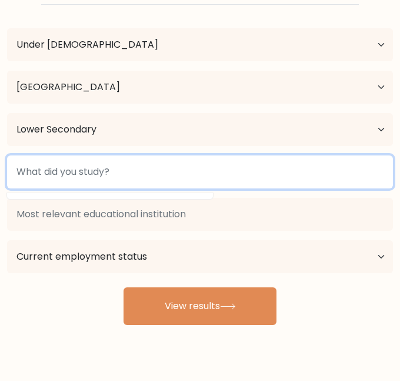
scroll to position [0, 0]
click at [64, 166] on input at bounding box center [200, 171] width 386 height 33
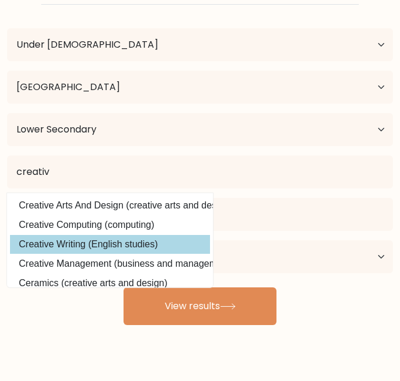
click at [44, 245] on option "Creative Writing (English studies)" at bounding box center [110, 244] width 200 height 19
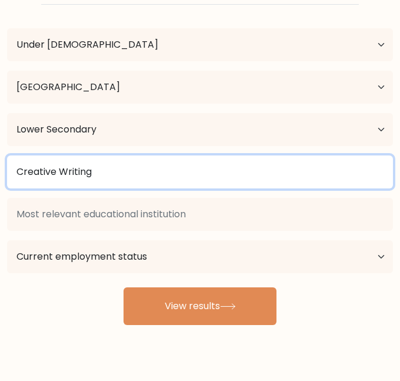
click at [119, 172] on input "Creative Writing" at bounding box center [200, 171] width 386 height 33
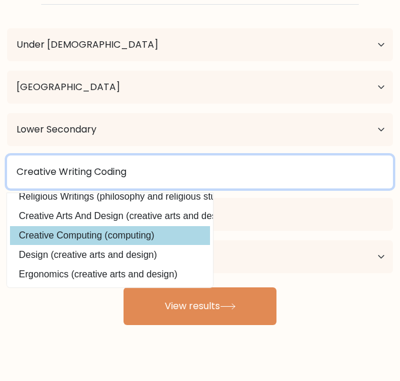
scroll to position [106, 0]
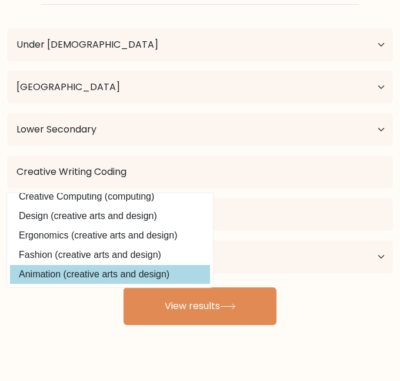
click at [108, 273] on option "Animation (creative arts and design)" at bounding box center [110, 274] width 200 height 19
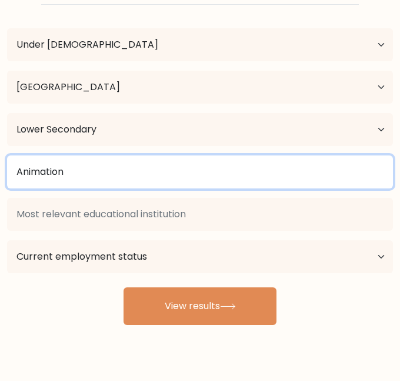
click at [115, 175] on input "Animation" at bounding box center [200, 171] width 386 height 33
type input "c"
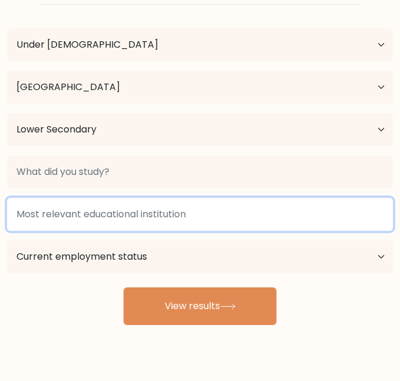
click at [102, 211] on input at bounding box center [200, 214] width 386 height 33
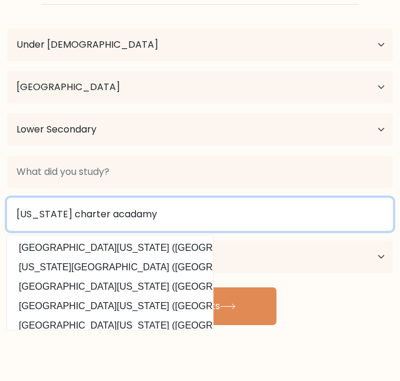
type input "Oregon charter acadamy"
click at [124, 287] on button "View results" at bounding box center [200, 306] width 153 height 38
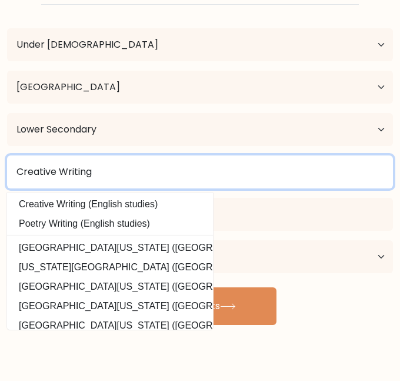
scroll to position [0, 0]
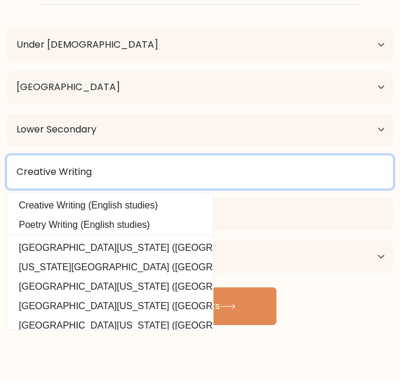
type input "Creative Writing"
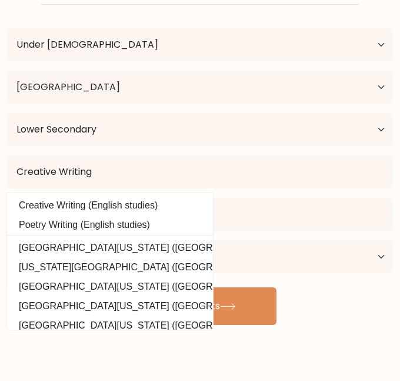
click at [68, 198] on option "Creative Writing (English studies)" at bounding box center [110, 205] width 200 height 19
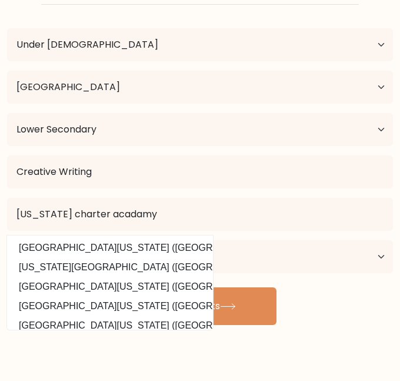
click at [145, 371] on div "Compare your results to your peers Hannah Brown Age Under 18 years old 18-24 ye…" at bounding box center [200, 184] width 400 height 446
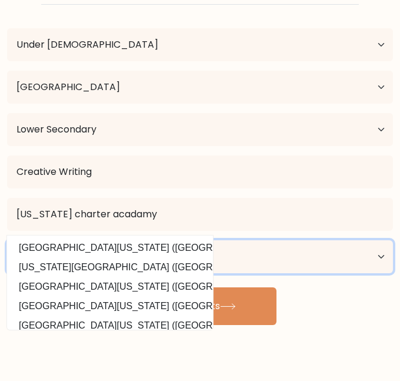
click at [245, 253] on select "Current employment status Employed Student Retired Other / prefer not to answer" at bounding box center [200, 256] width 386 height 33
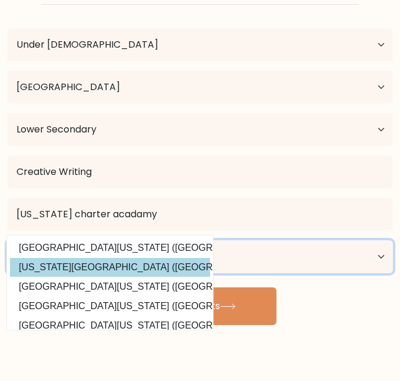
select select "student"
click at [7, 240] on select "Current employment status Employed Student Retired Other / prefer not to answer" at bounding box center [200, 256] width 386 height 33
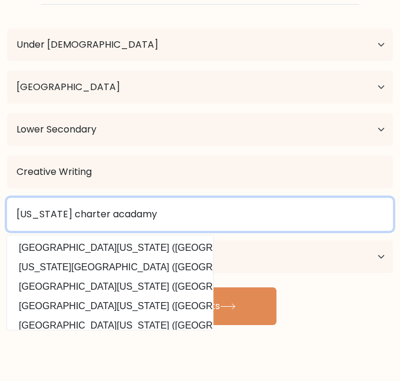
click at [183, 209] on input "Oregon charter acadamy" at bounding box center [200, 214] width 386 height 33
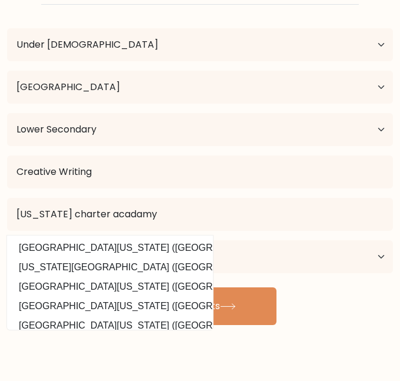
click at [313, 333] on div "Compare your results to your peers Hannah Brown Age Under 18 years old 18-24 ye…" at bounding box center [200, 184] width 400 height 446
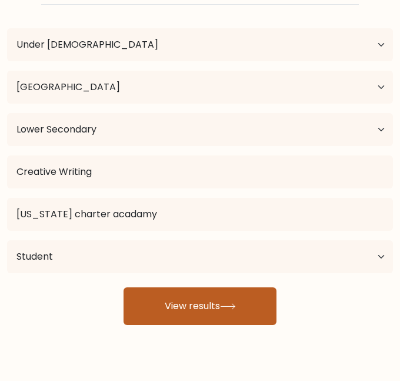
click at [232, 309] on icon at bounding box center [228, 306] width 16 height 6
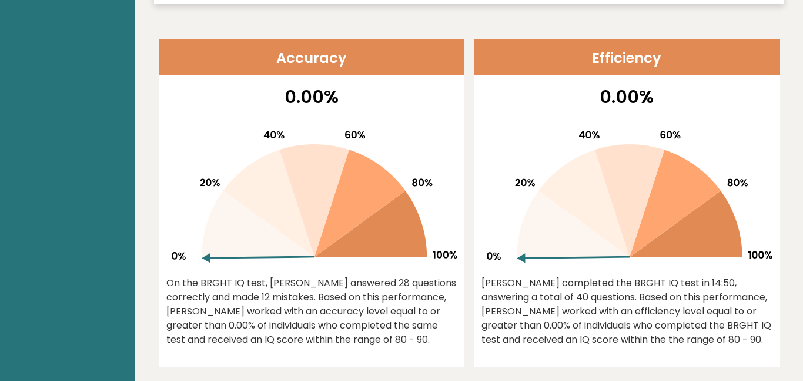
scroll to position [601, 0]
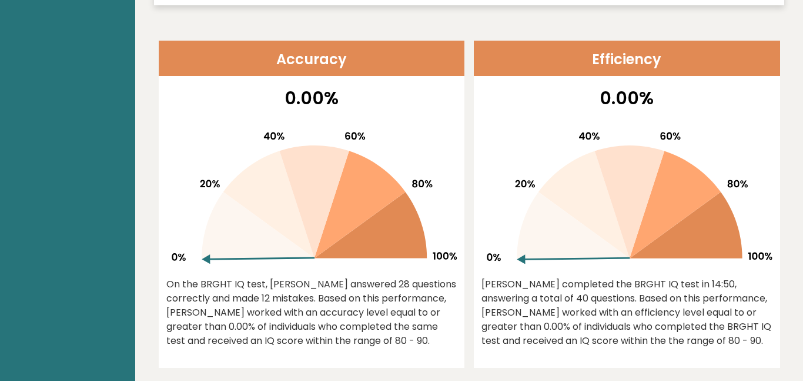
click at [399, 188] on icon at bounding box center [629, 201] width 69 height 113
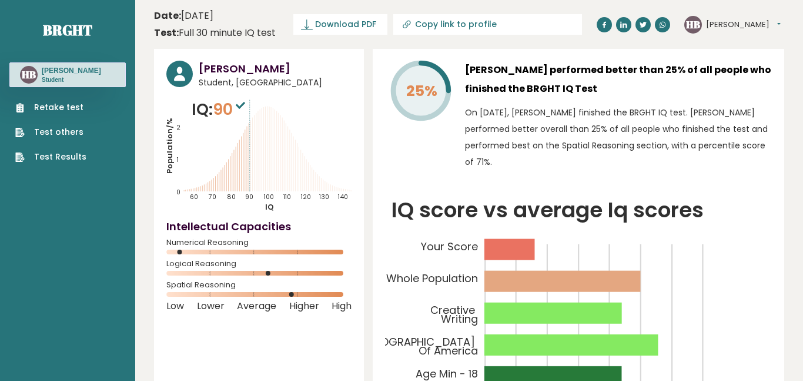
scroll to position [1, 0]
